Goal: Transaction & Acquisition: Download file/media

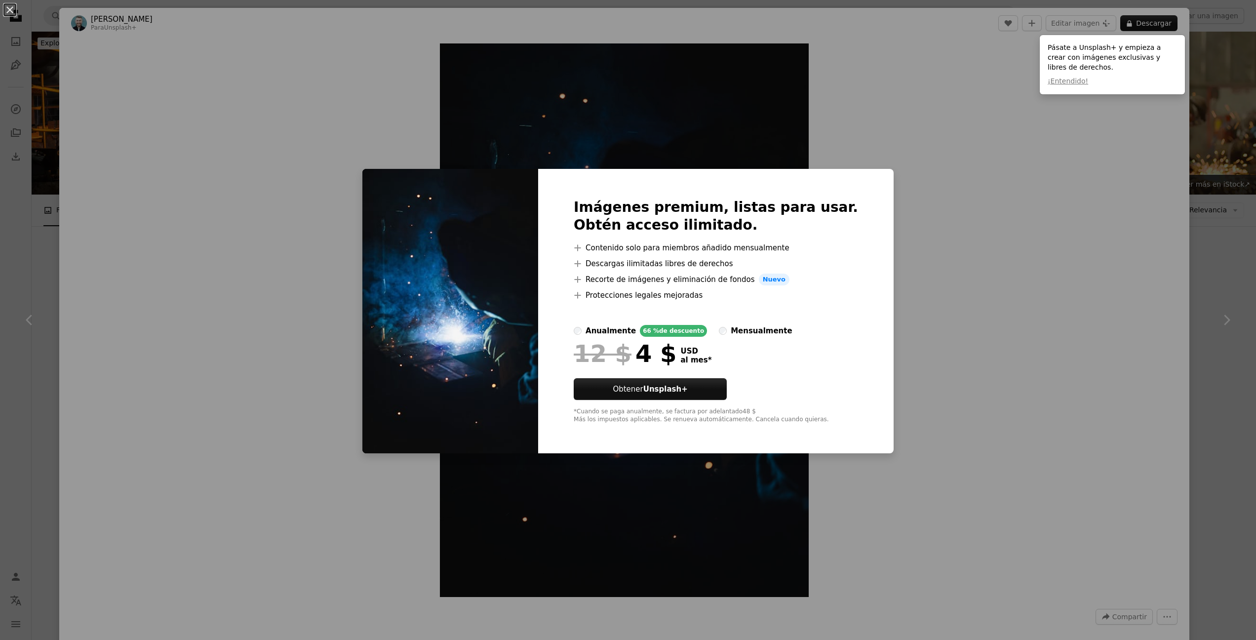
scroll to position [1192, 0]
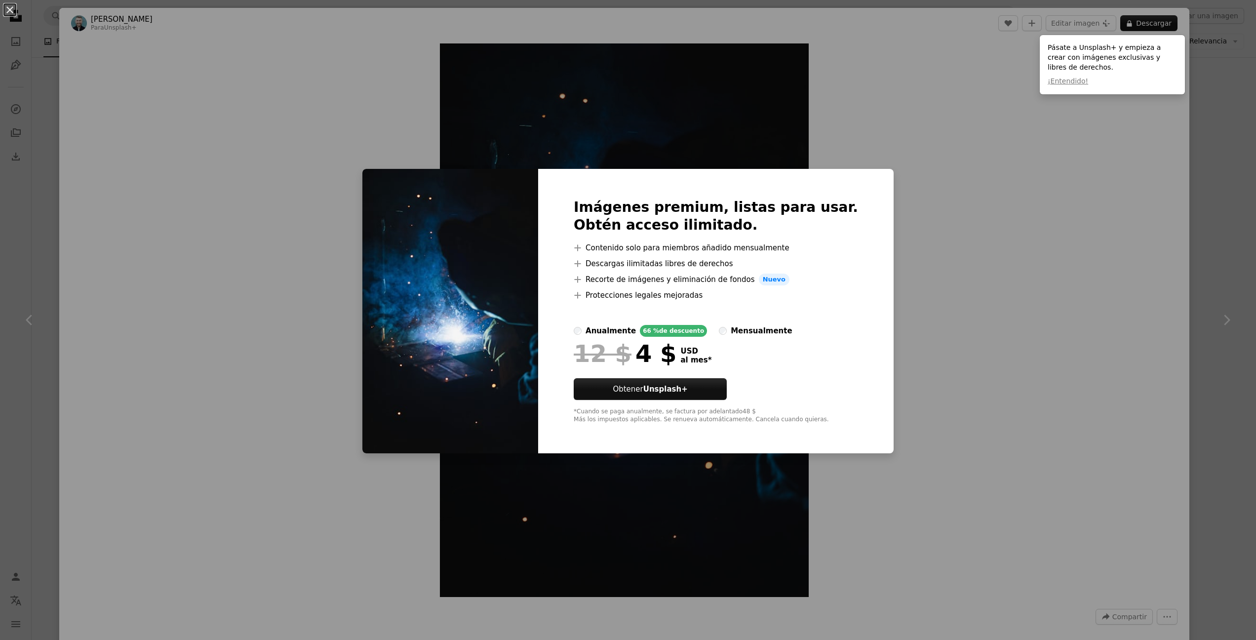
click at [10, 8] on button "An X shape" at bounding box center [10, 10] width 12 height 12
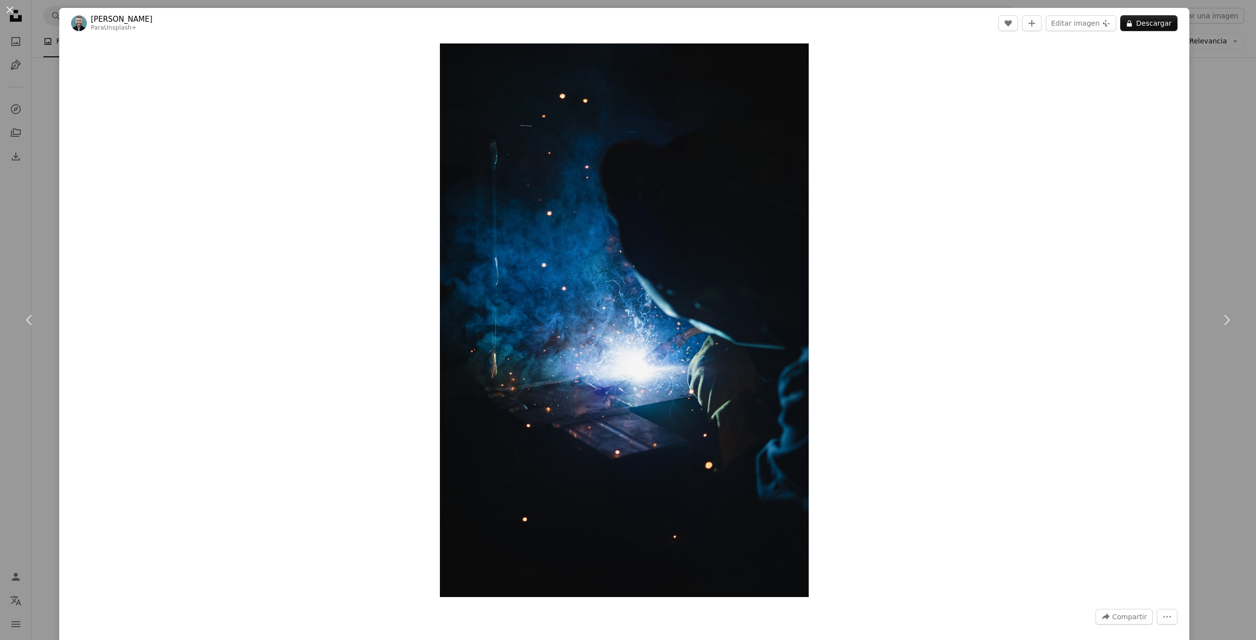
click at [5, 10] on button "An X shape" at bounding box center [10, 10] width 12 height 12
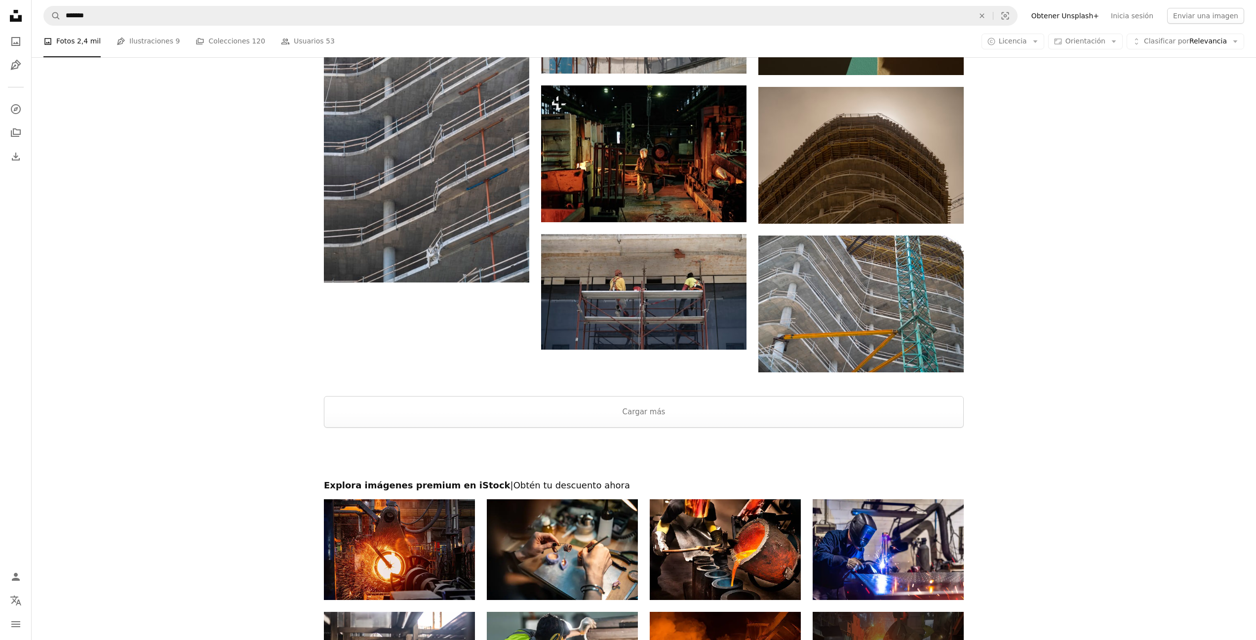
scroll to position [2890, 0]
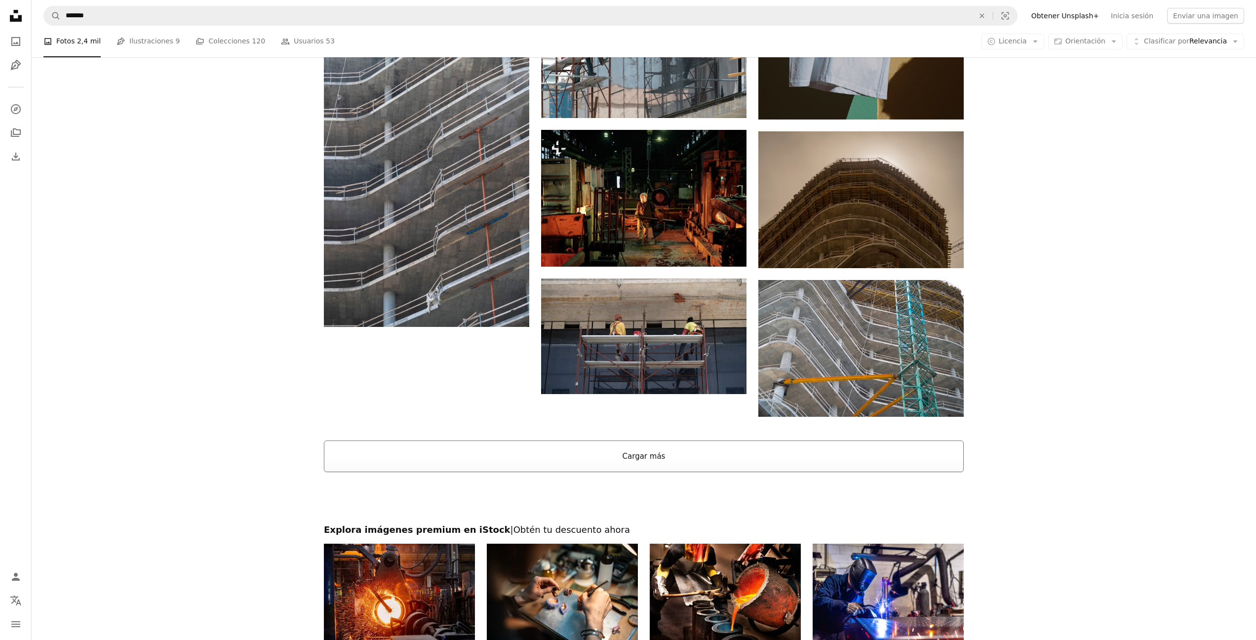
click at [655, 447] on button "Cargar más" at bounding box center [644, 456] width 640 height 32
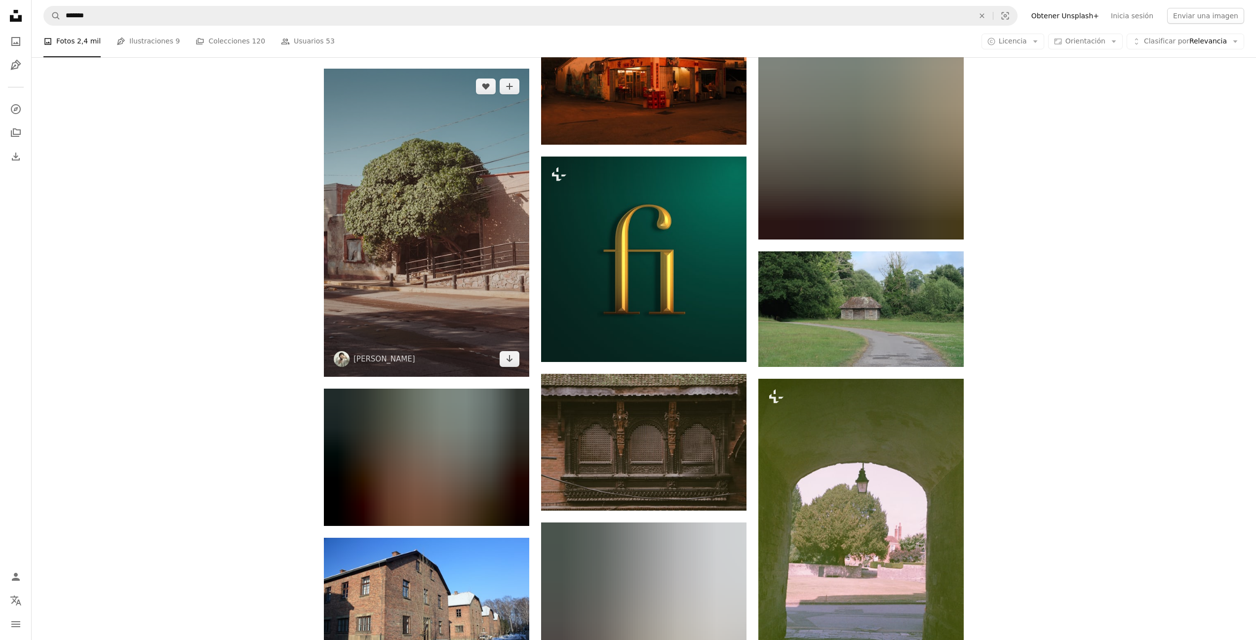
scroll to position [6597, 0]
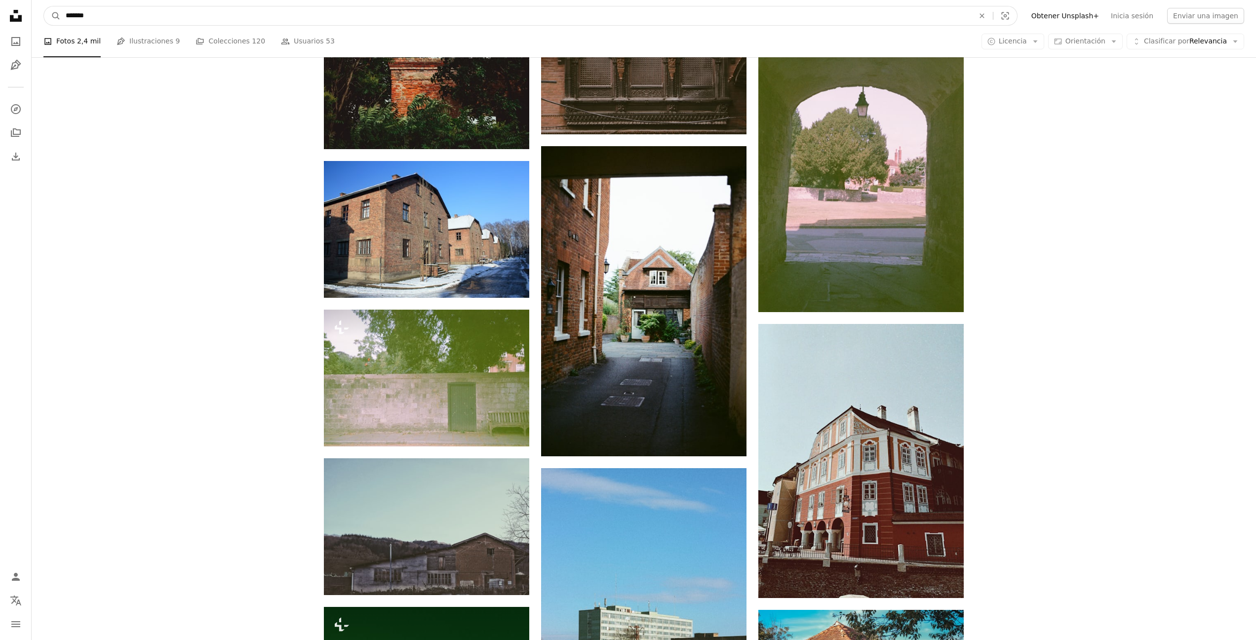
click at [115, 16] on input "*******" at bounding box center [516, 15] width 910 height 19
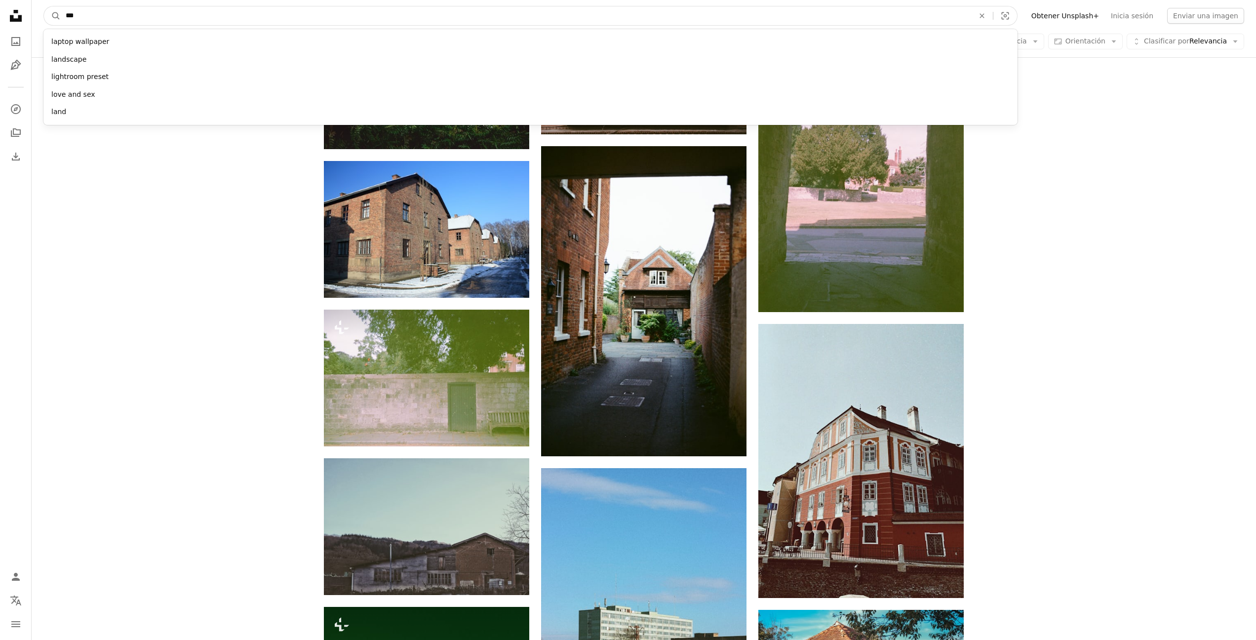
type input "****"
click at [52, 16] on button "A magnifying glass" at bounding box center [52, 15] width 17 height 19
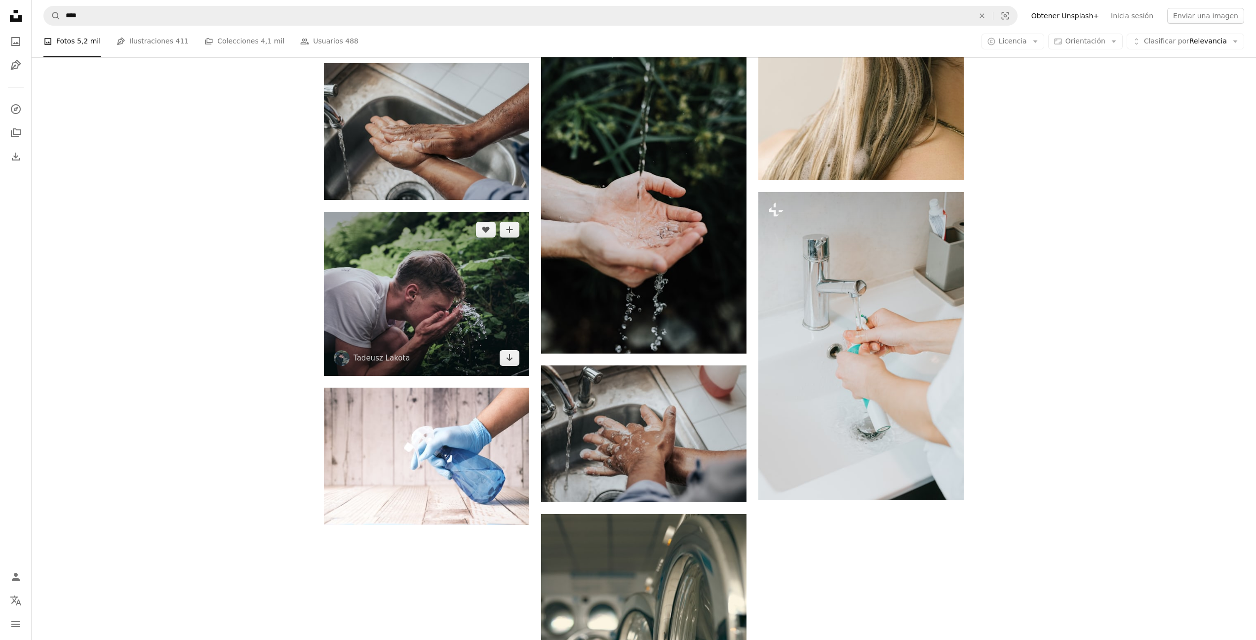
scroll to position [1423, 0]
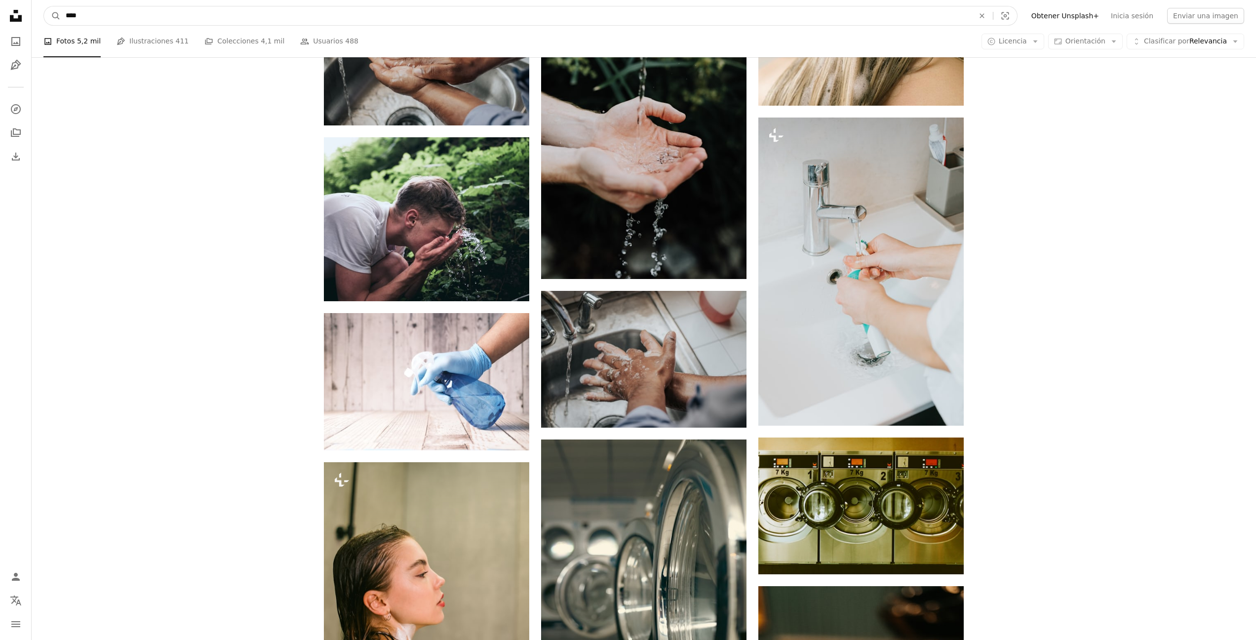
click at [98, 15] on input "****" at bounding box center [516, 15] width 910 height 19
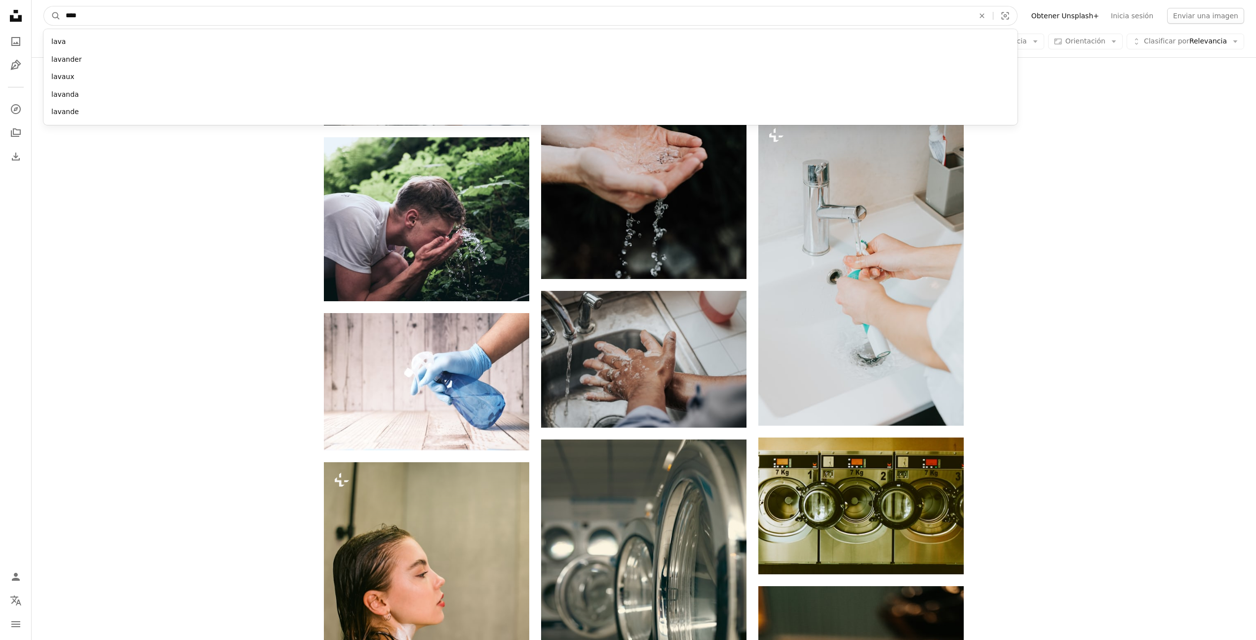
type input "*****"
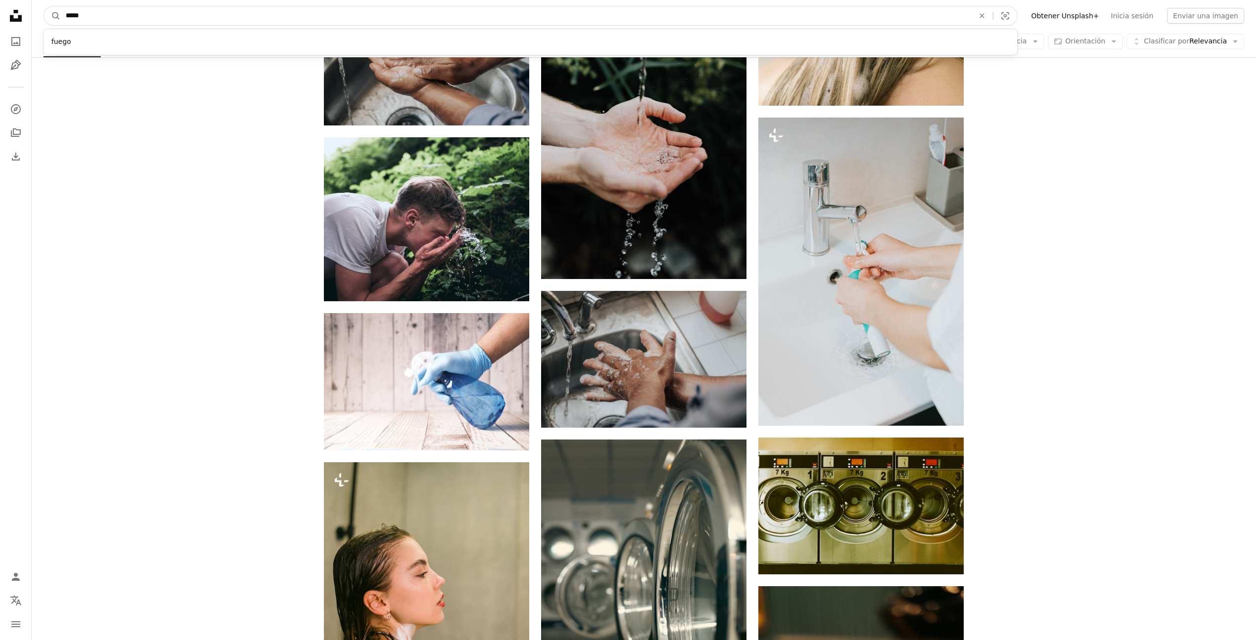
click at [52, 16] on button "A magnifying glass" at bounding box center [52, 15] width 17 height 19
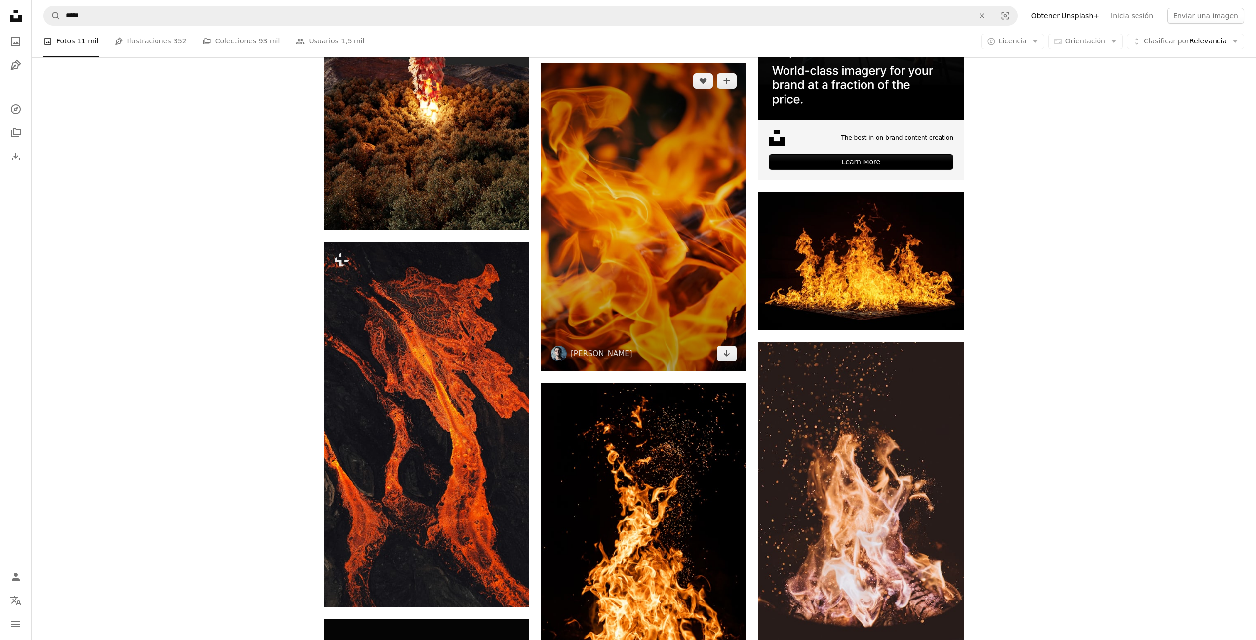
scroll to position [391, 0]
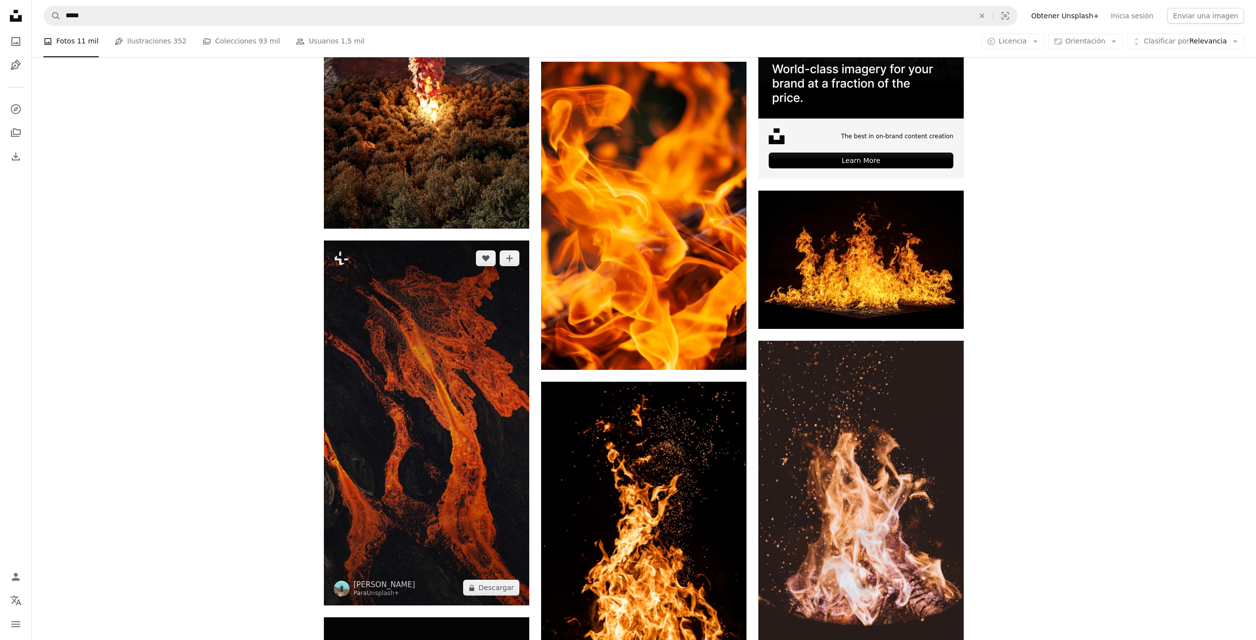
click at [451, 331] on img at bounding box center [426, 422] width 205 height 365
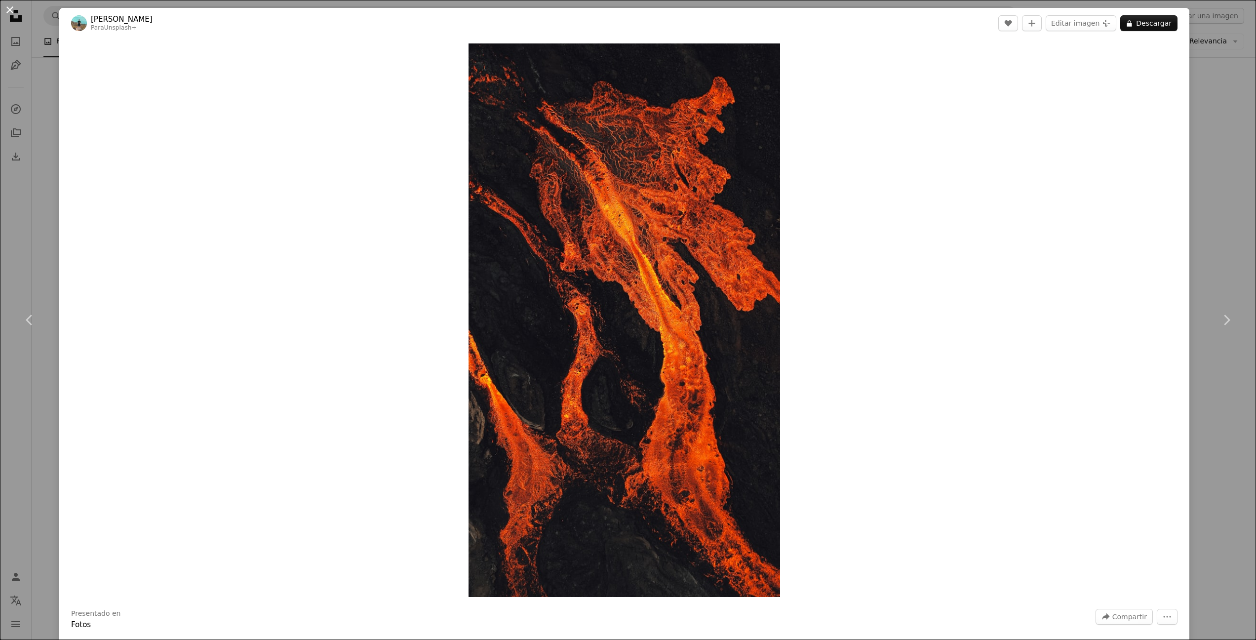
click at [10, 10] on button "An X shape" at bounding box center [10, 10] width 12 height 12
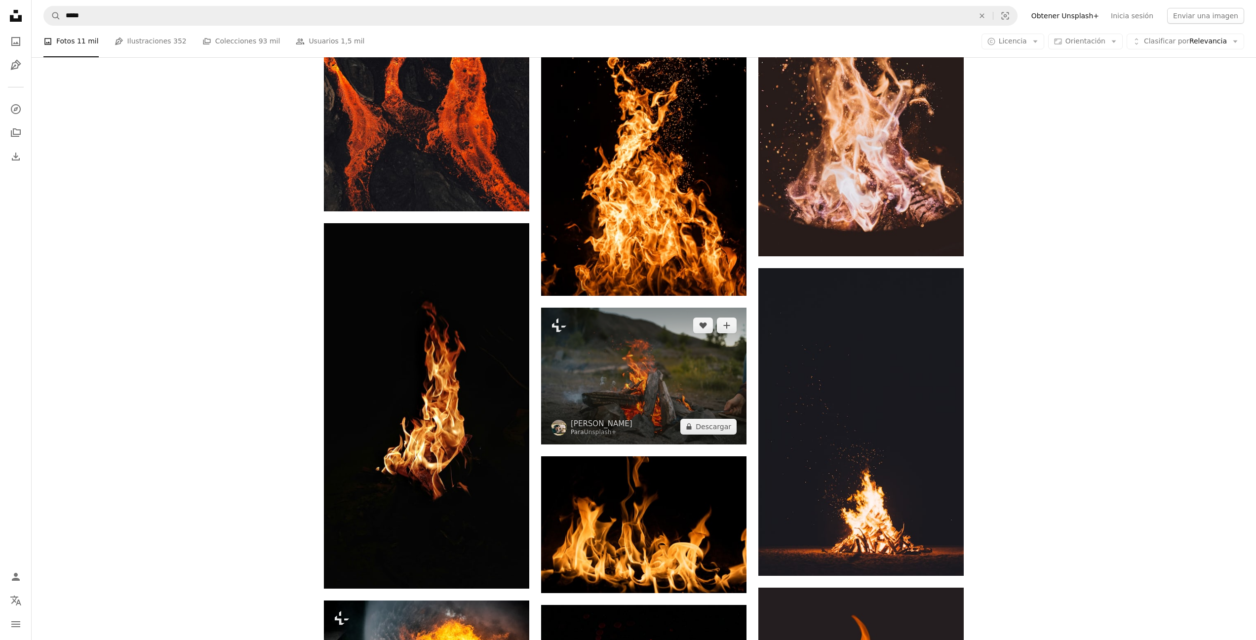
scroll to position [331, 0]
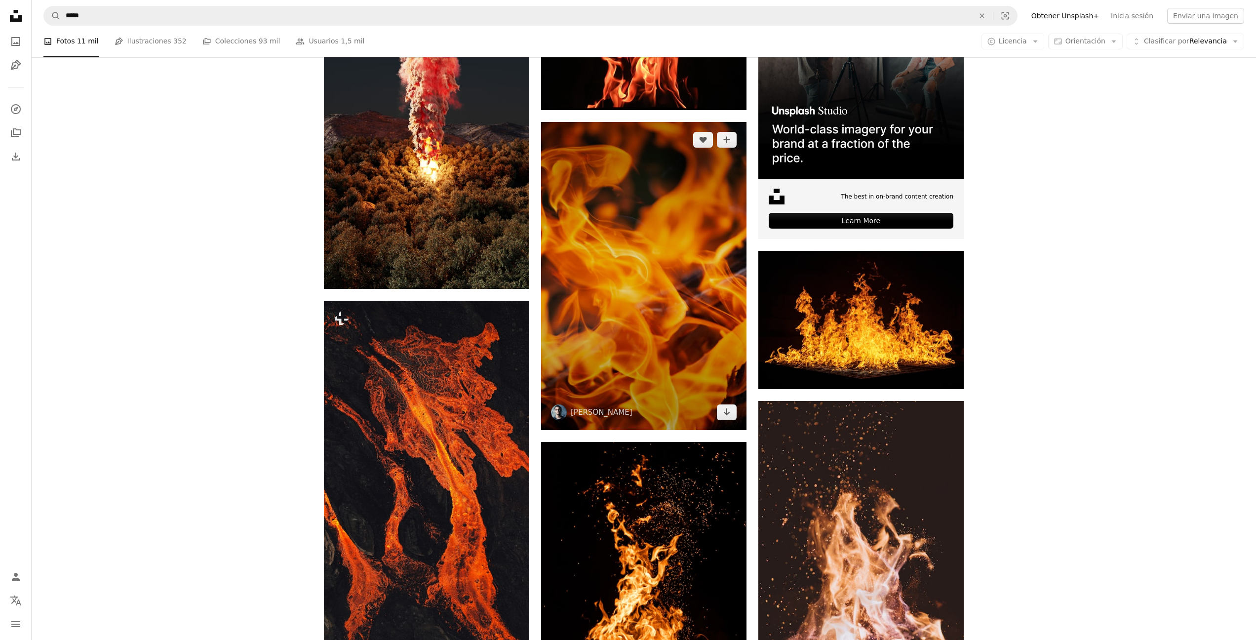
click at [629, 257] on img at bounding box center [643, 276] width 205 height 308
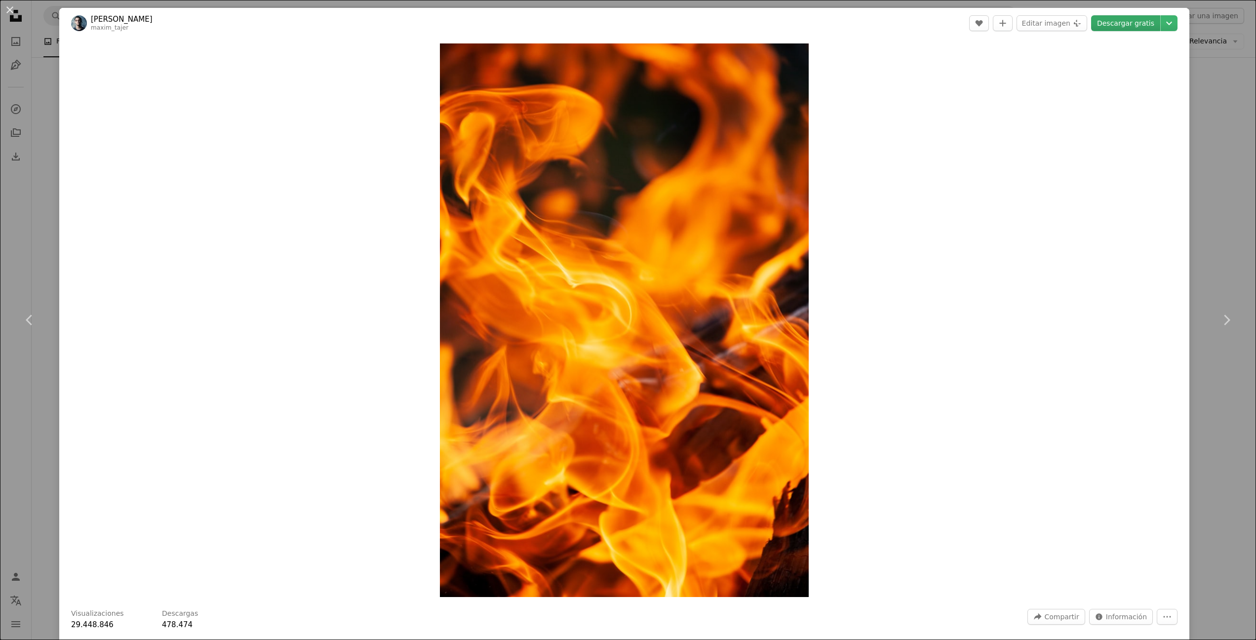
click at [1148, 20] on link "Descargar gratis" at bounding box center [1125, 23] width 69 height 16
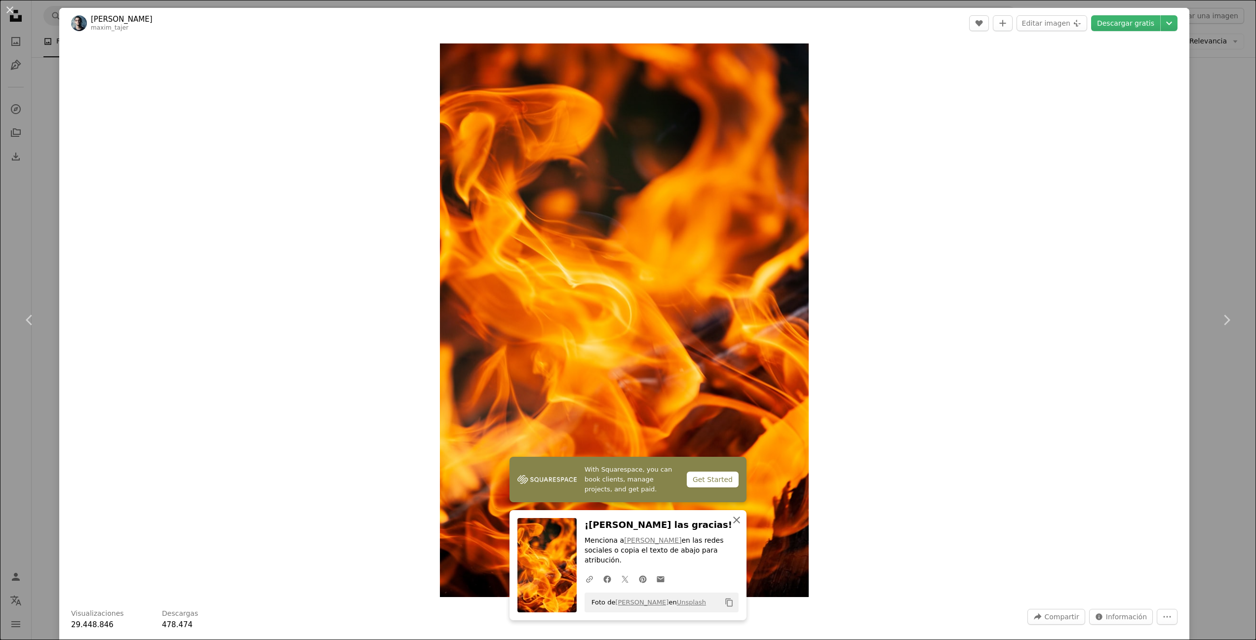
click at [735, 526] on icon "An X shape" at bounding box center [737, 520] width 12 height 12
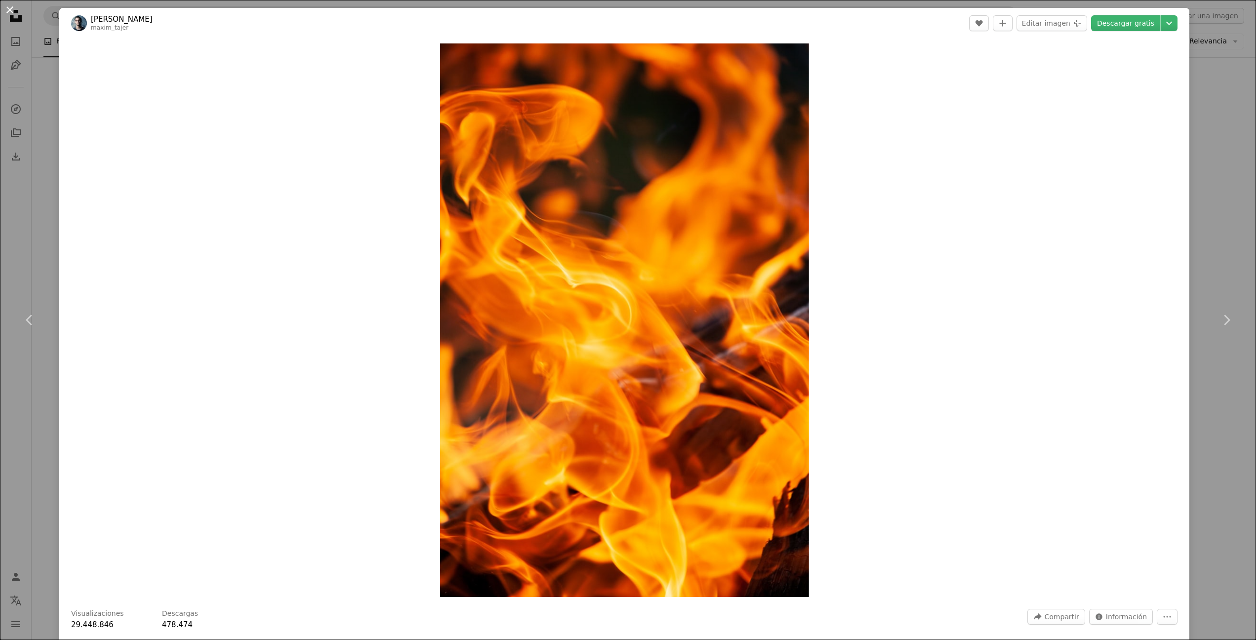
click at [12, 12] on button "An X shape" at bounding box center [10, 10] width 12 height 12
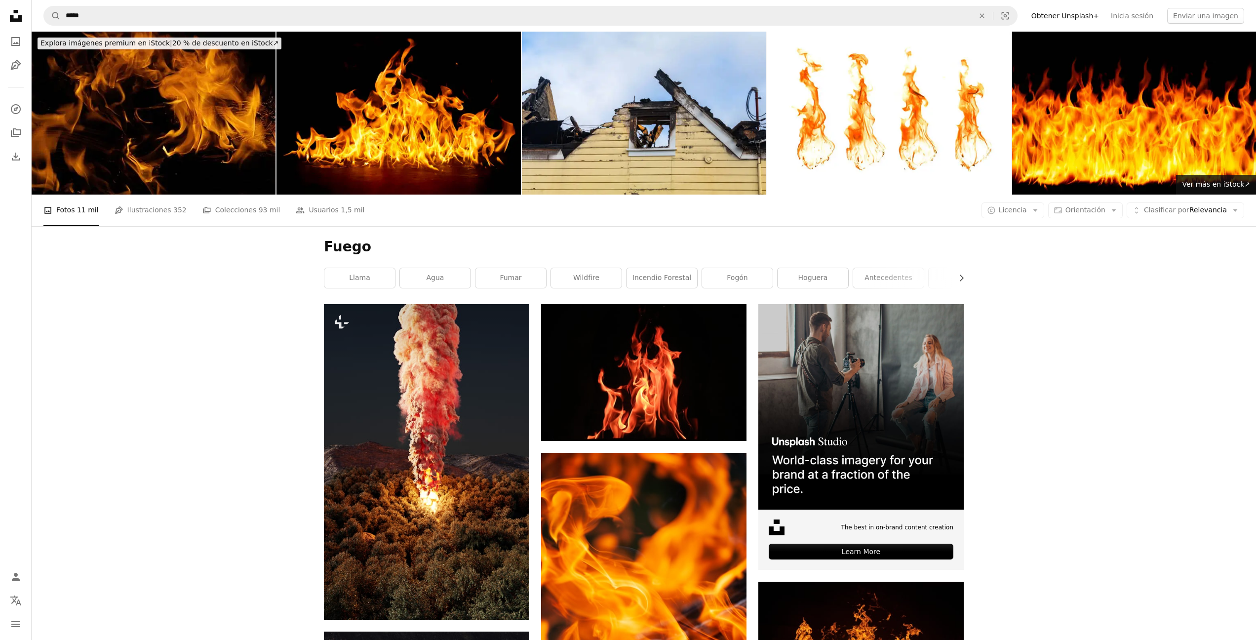
click at [11, 17] on icon at bounding box center [16, 16] width 12 height 12
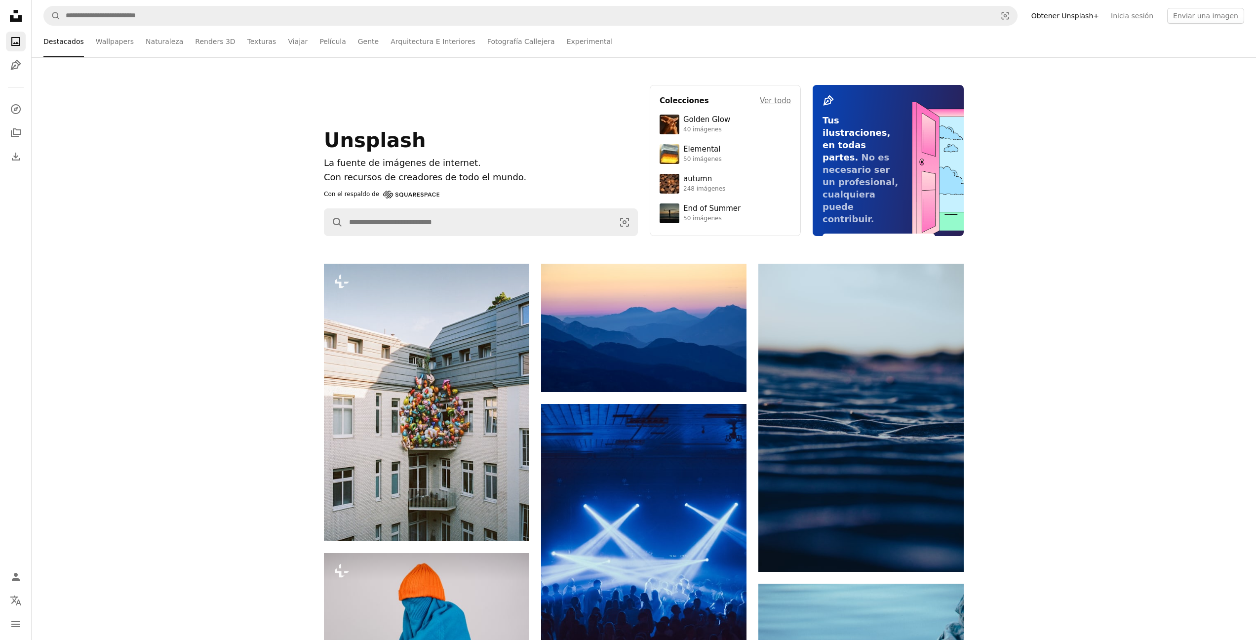
click at [319, 44] on link "Película" at bounding box center [332, 42] width 26 height 32
